Goal: Task Accomplishment & Management: Use online tool/utility

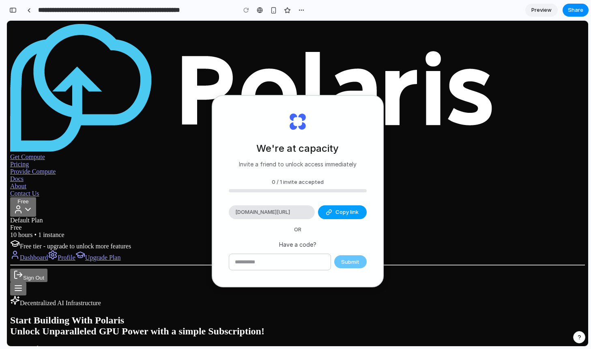
click at [342, 213] on span "Copy link" at bounding box center [347, 212] width 23 height 8
click at [276, 260] on input "text" at bounding box center [279, 262] width 101 height 16
click at [315, 248] on div "Have a code? Submit" at bounding box center [298, 255] width 138 height 30
